Goal: Navigation & Orientation: Find specific page/section

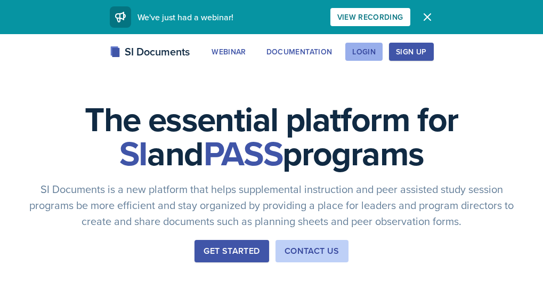
click at [382, 50] on button "Login" at bounding box center [363, 52] width 37 height 18
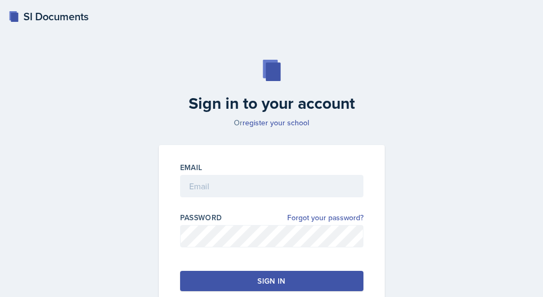
click at [226, 172] on div "Email" at bounding box center [271, 167] width 183 height 11
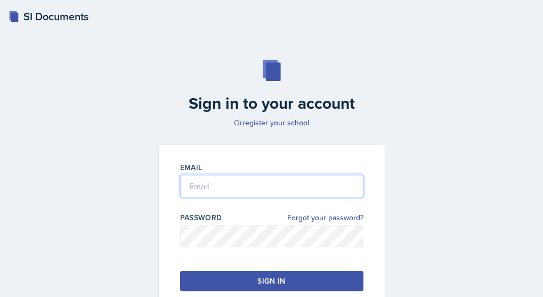
click at [226, 192] on input "email" at bounding box center [271, 186] width 183 height 22
type input "[PERSON_NAME][EMAIL_ADDRESS][PERSON_NAME][DOMAIN_NAME]"
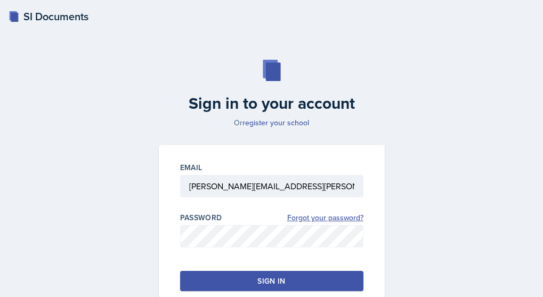
click link "Forgot your password?" at bounding box center [325, 217] width 76 height 11
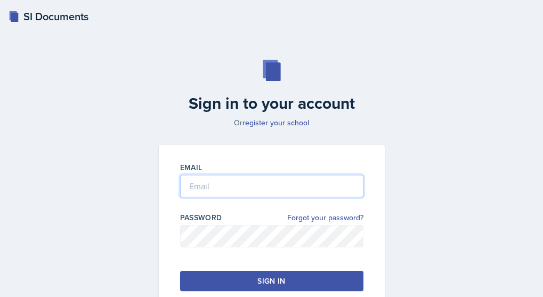
click at [186, 181] on input "email" at bounding box center [271, 186] width 183 height 22
type input "[PERSON_NAME][EMAIL_ADDRESS][PERSON_NAME][DOMAIN_NAME]"
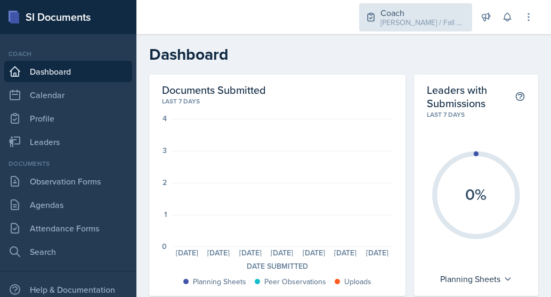
click at [408, 14] on div "Coach [PERSON_NAME] / Fall 2025" at bounding box center [415, 17] width 113 height 28
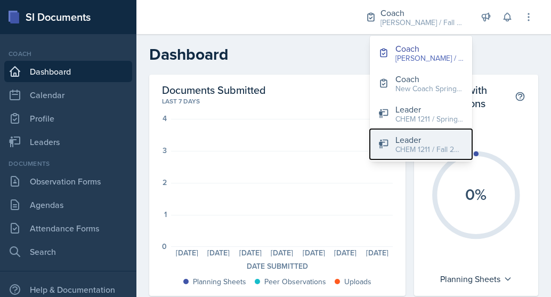
click at [394, 152] on button "Leader CHEM 1211 / Fall 2024" at bounding box center [421, 144] width 102 height 30
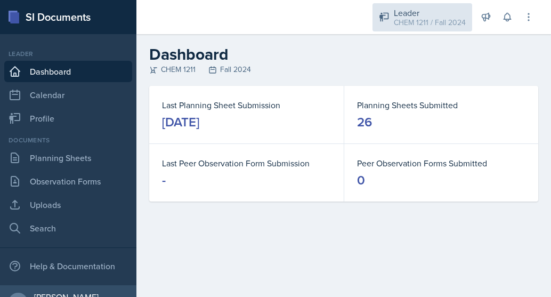
click at [423, 14] on div "Leader" at bounding box center [430, 12] width 72 height 13
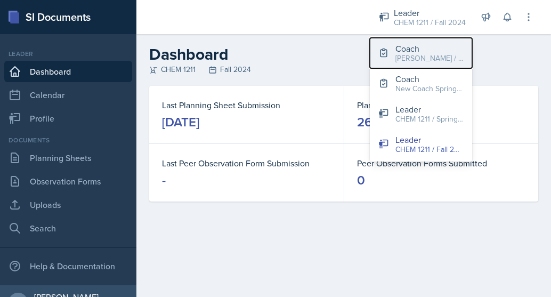
click at [411, 43] on div "Coach" at bounding box center [429, 48] width 68 height 13
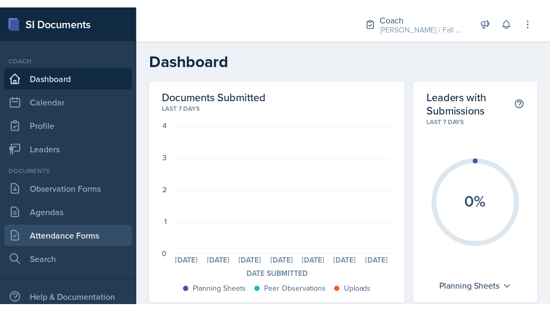
scroll to position [46, 0]
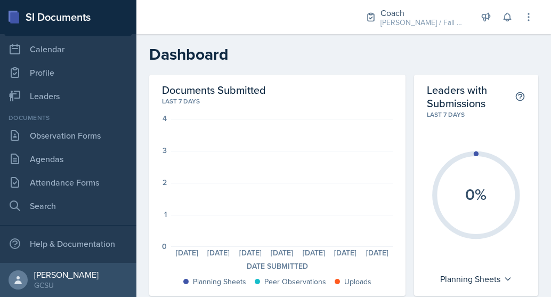
drag, startPoint x: 418, startPoint y: 17, endPoint x: 418, endPoint y: 54, distance: 36.8
click at [418, 17] on div "[PERSON_NAME] / Fall 2025" at bounding box center [422, 22] width 85 height 11
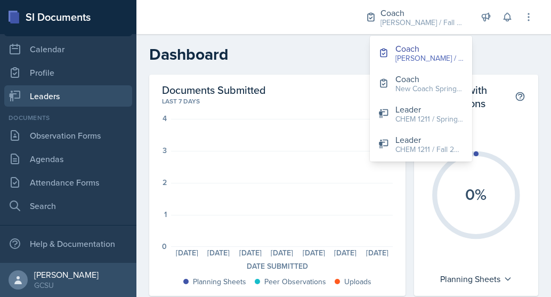
click at [37, 93] on link "Leaders" at bounding box center [68, 95] width 128 height 21
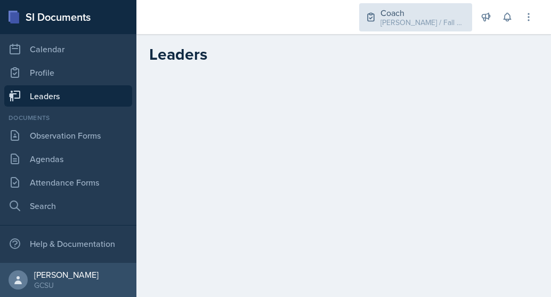
click at [460, 21] on div "[PERSON_NAME] / Fall 2025" at bounding box center [422, 22] width 85 height 11
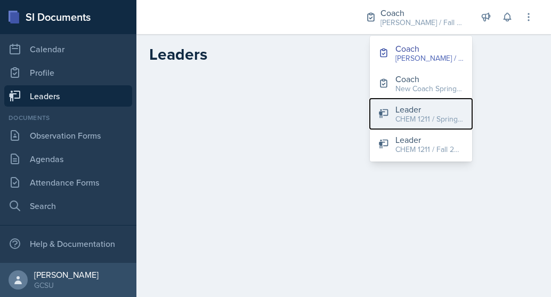
click at [422, 125] on button "Leader CHEM 1211 / Spring 2025" at bounding box center [421, 114] width 102 height 30
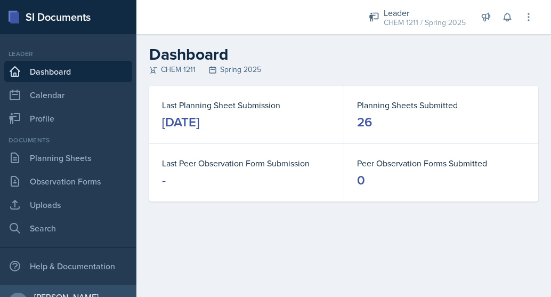
drag, startPoint x: 549, startPoint y: 295, endPoint x: 573, endPoint y: 292, distance: 24.2
click at [550, 292] on html "SI Documents Leader Dashboard Calendar Profile Documents Planning Sheets Observ…" at bounding box center [275, 148] width 551 height 297
